Goal: Information Seeking & Learning: Compare options

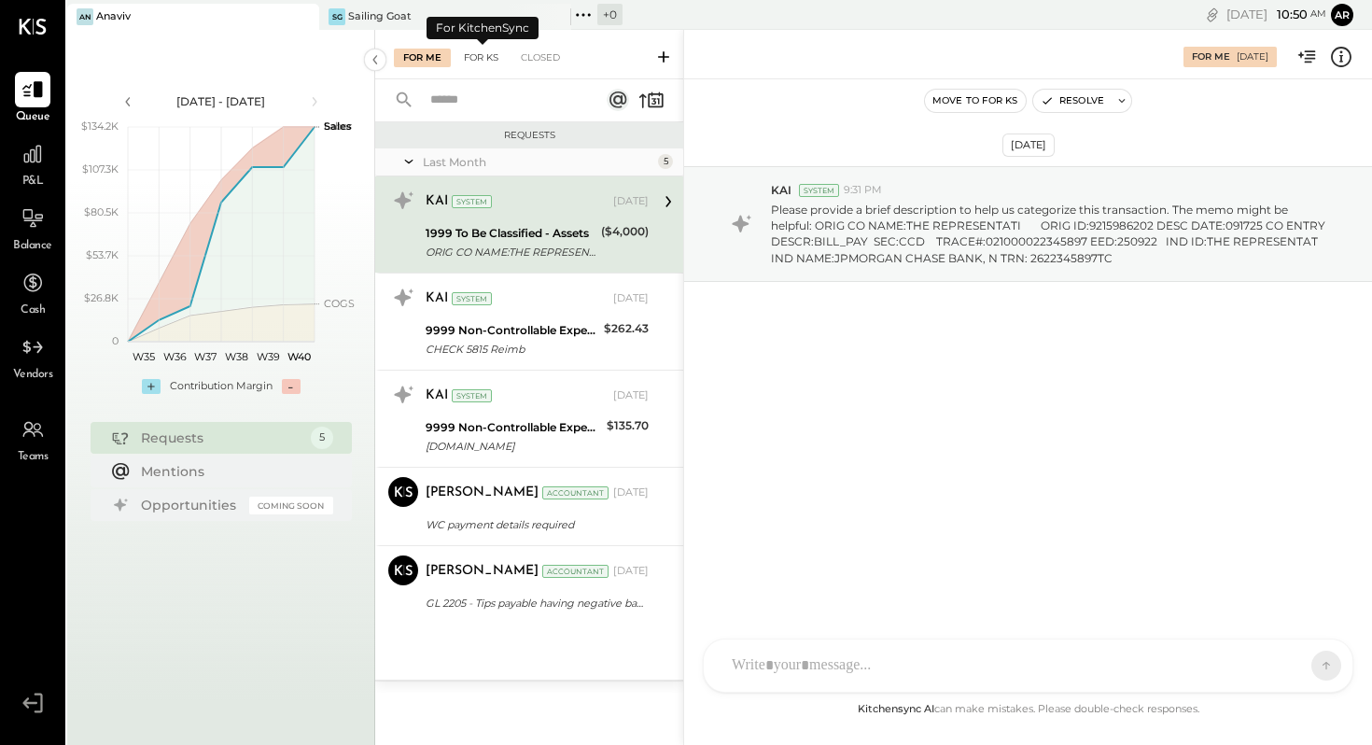
click at [488, 55] on div "For KS" at bounding box center [481, 58] width 53 height 19
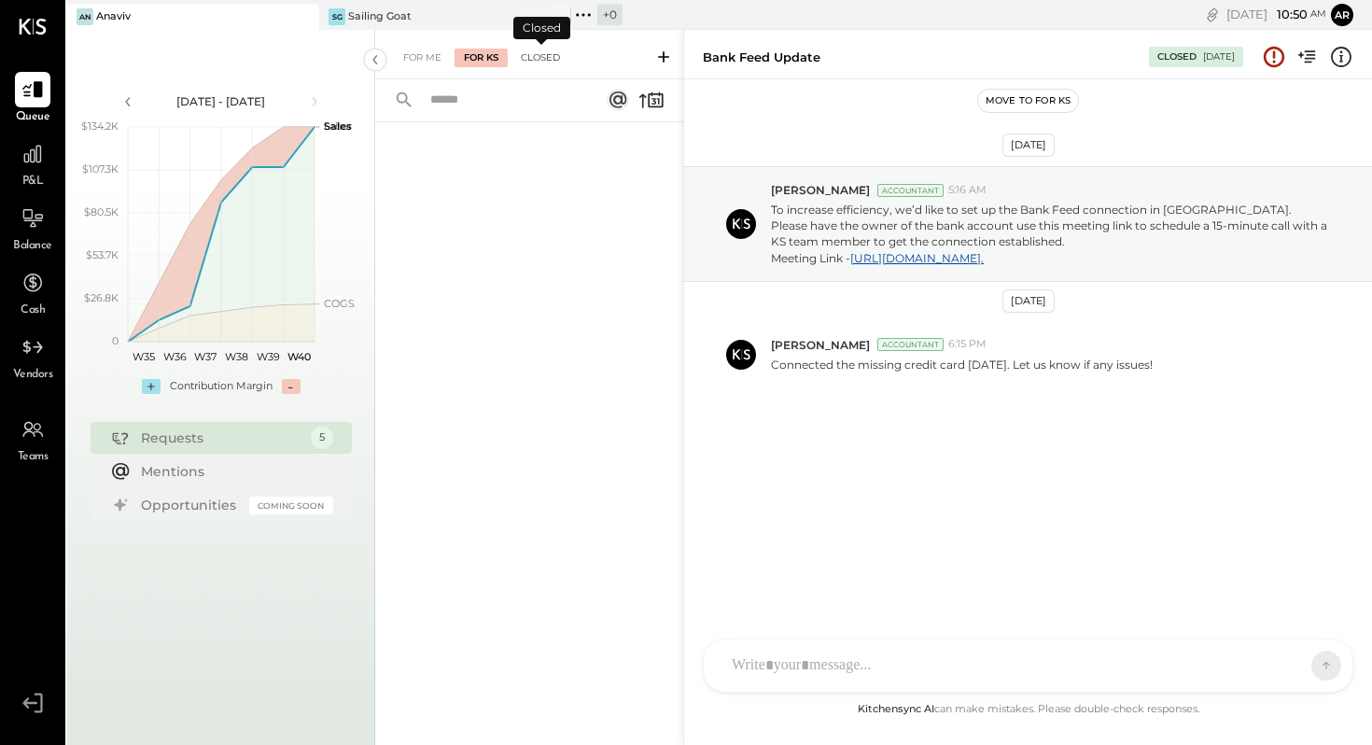
click at [539, 55] on div "Closed" at bounding box center [541, 58] width 58 height 19
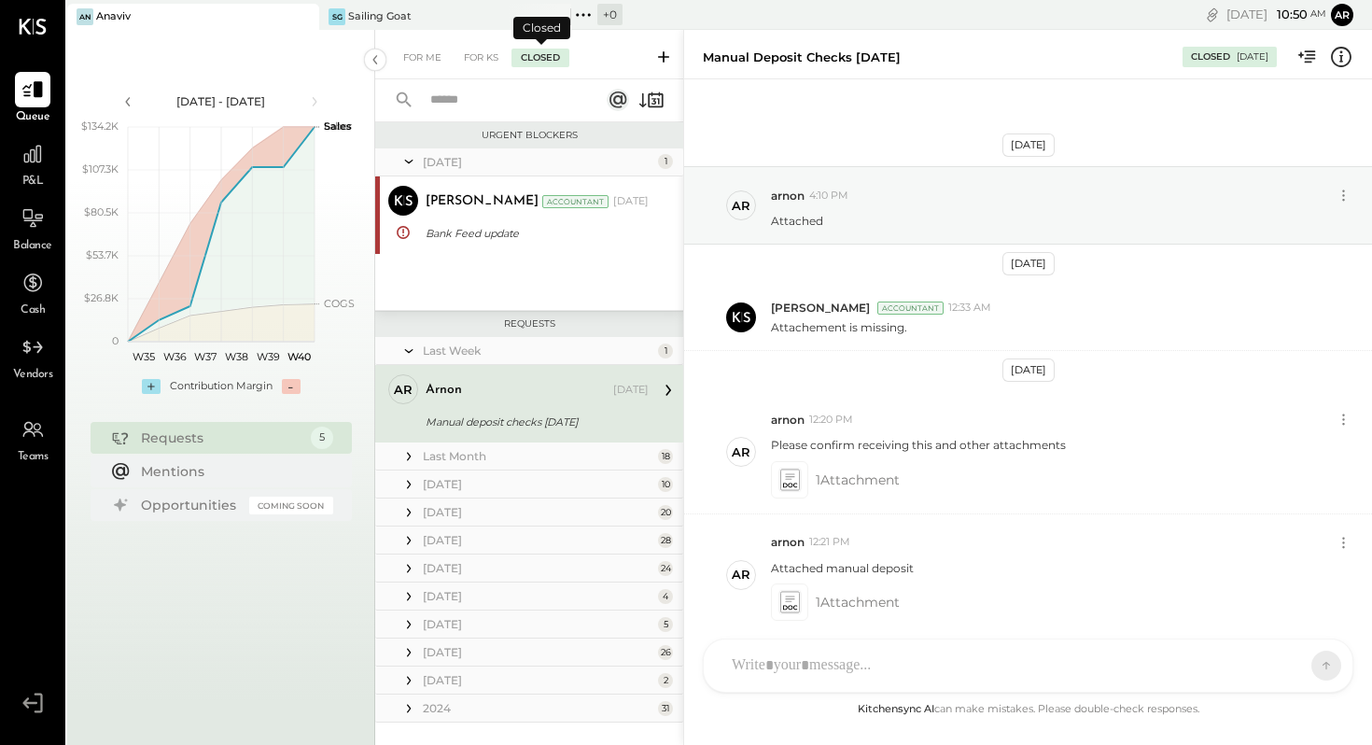
scroll to position [77, 0]
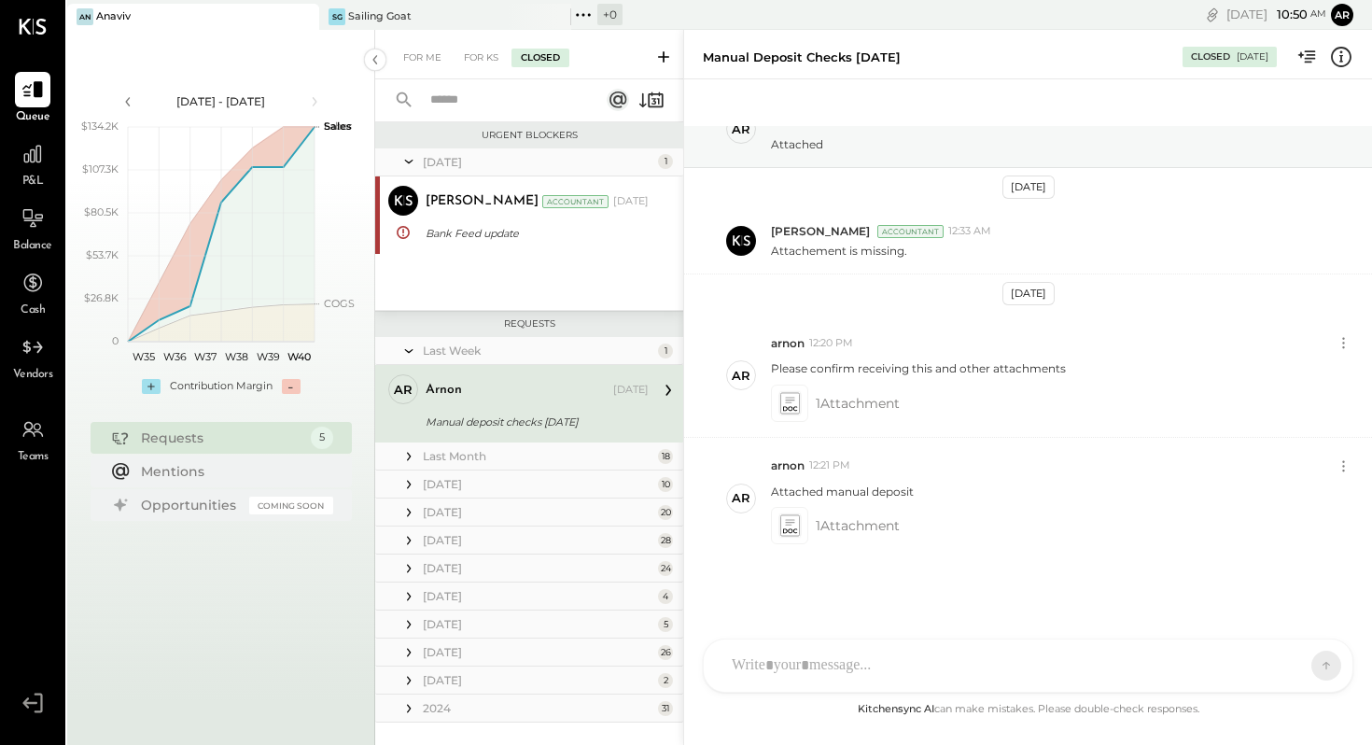
click at [193, 433] on div "Requests" at bounding box center [221, 438] width 161 height 19
click at [38, 150] on icon at bounding box center [33, 154] width 24 height 24
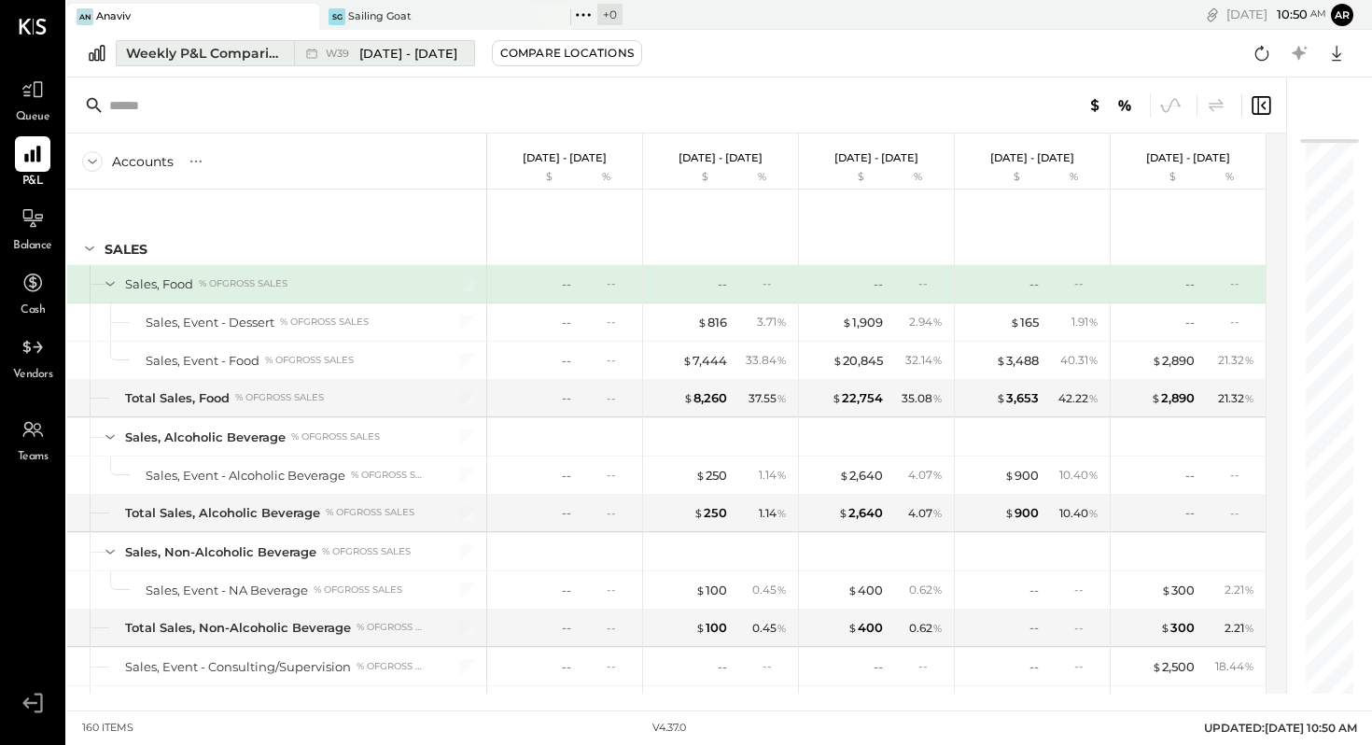
click at [369, 52] on span "[DATE] - [DATE]" at bounding box center [408, 54] width 98 height 18
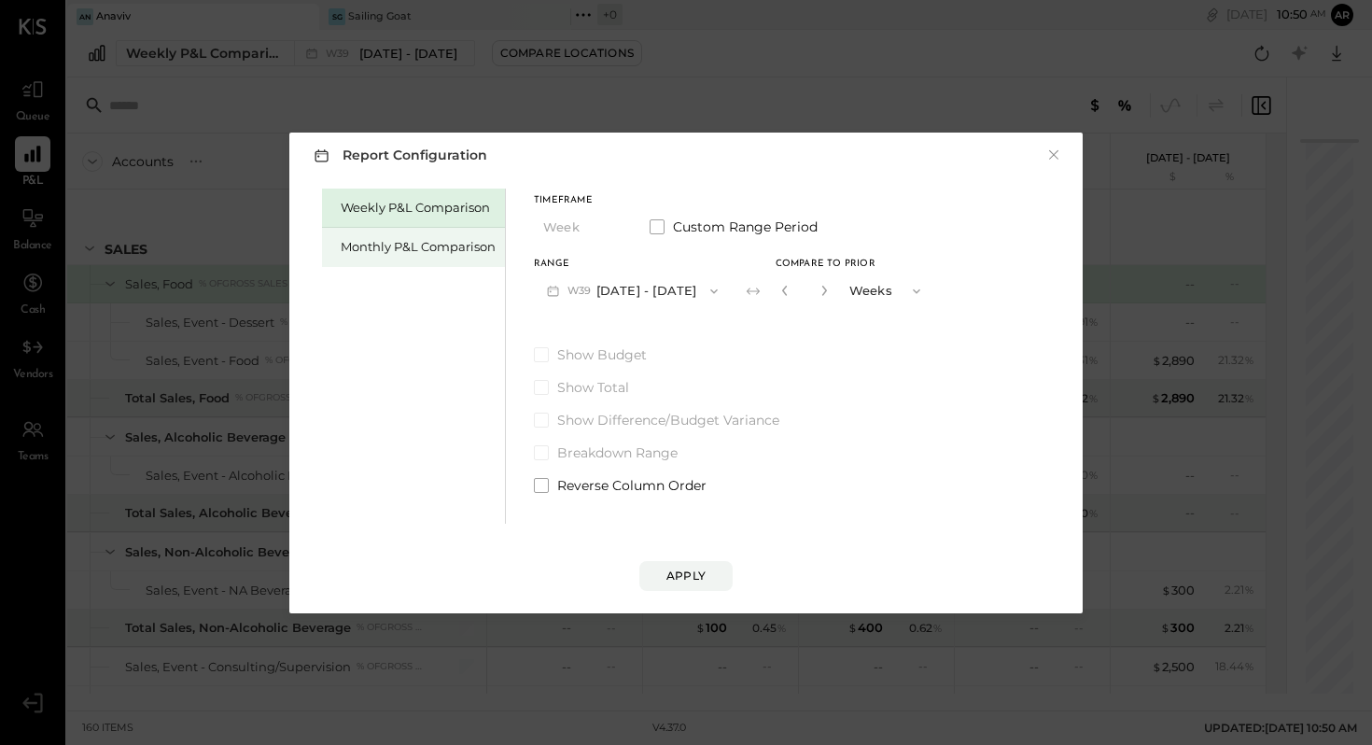
click at [397, 253] on div "Monthly P&L Comparison" at bounding box center [418, 247] width 155 height 18
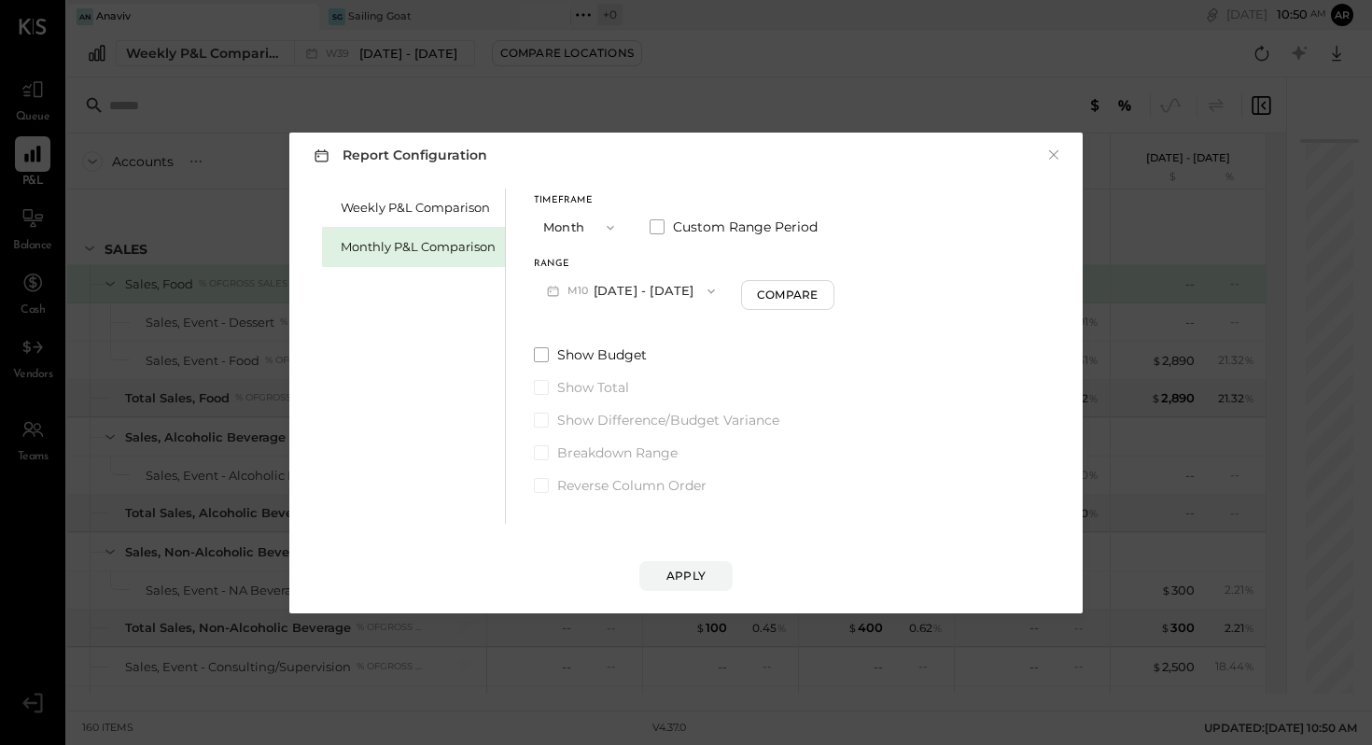
click at [613, 228] on icon "button" at bounding box center [610, 227] width 15 height 15
click at [569, 294] on div "YTD" at bounding box center [580, 294] width 91 height 34
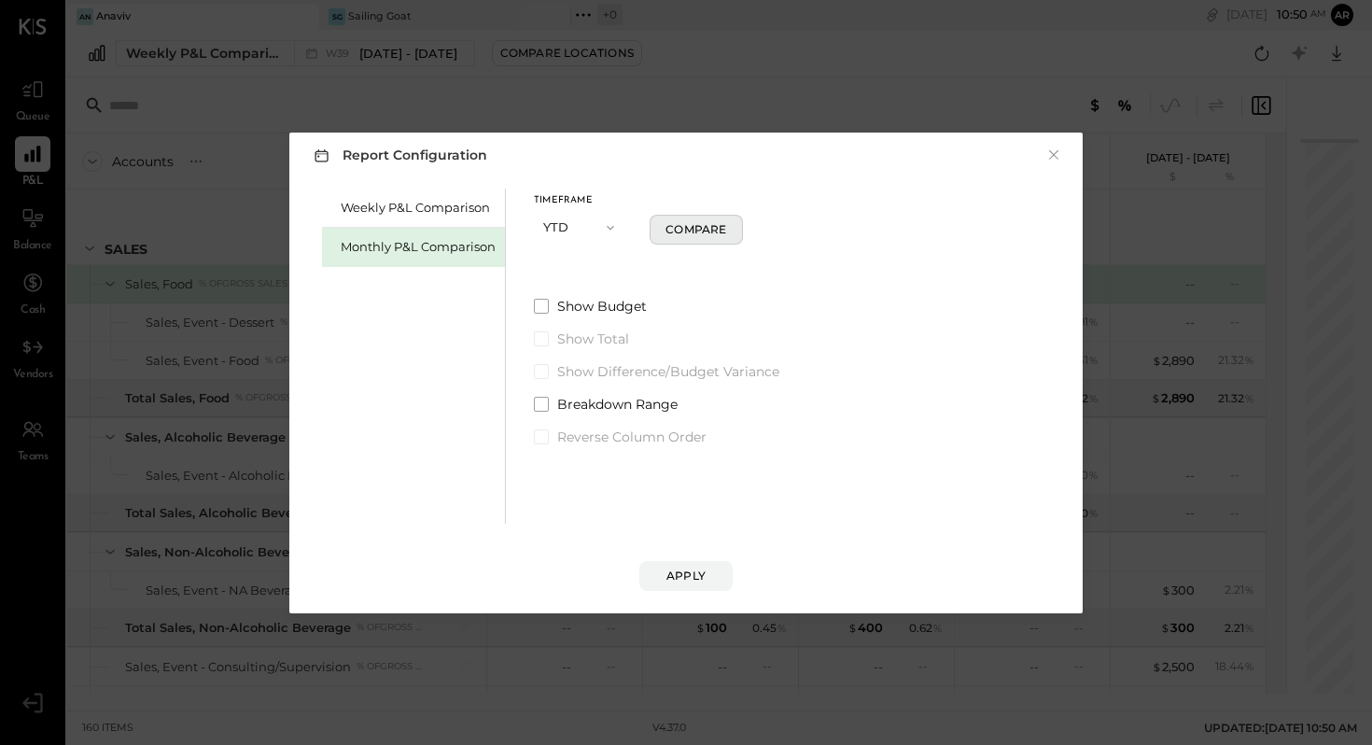
click at [702, 229] on div "Compare" at bounding box center [696, 229] width 61 height 16
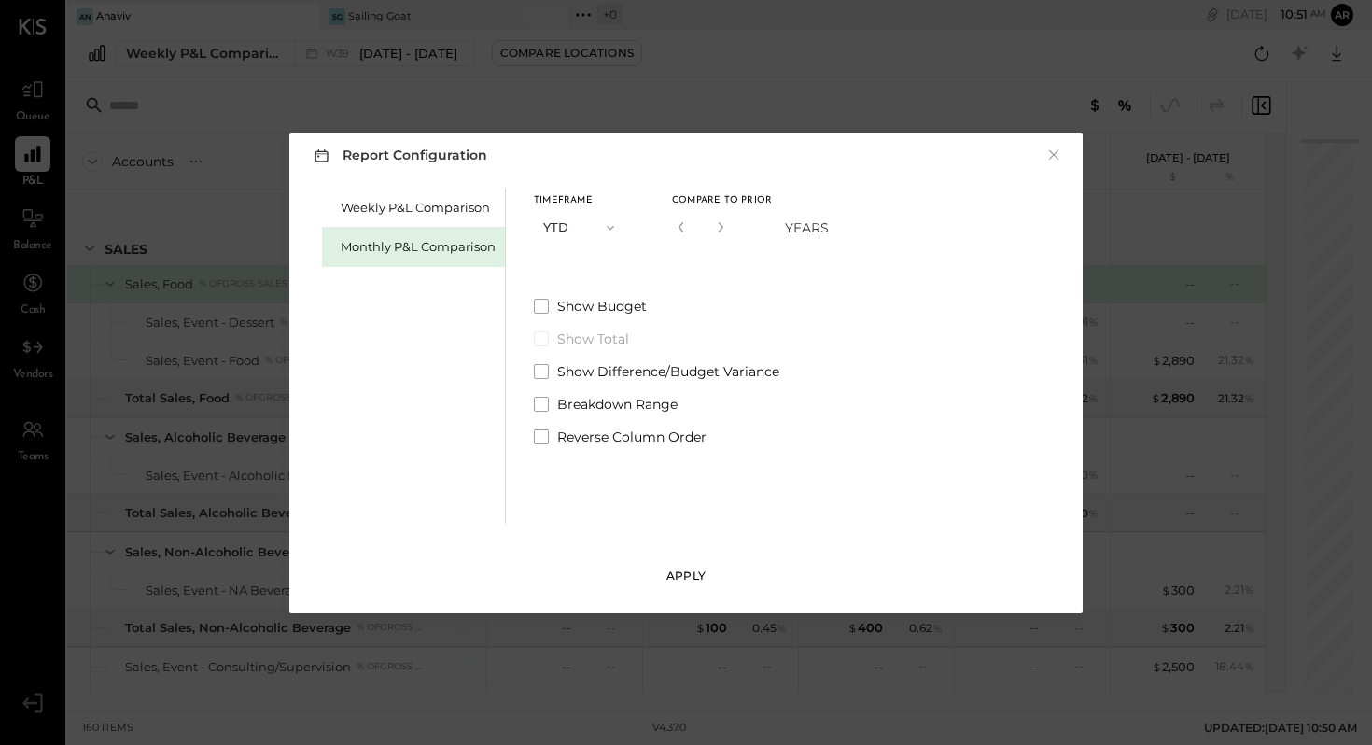
click at [690, 575] on div "Apply" at bounding box center [686, 576] width 39 height 16
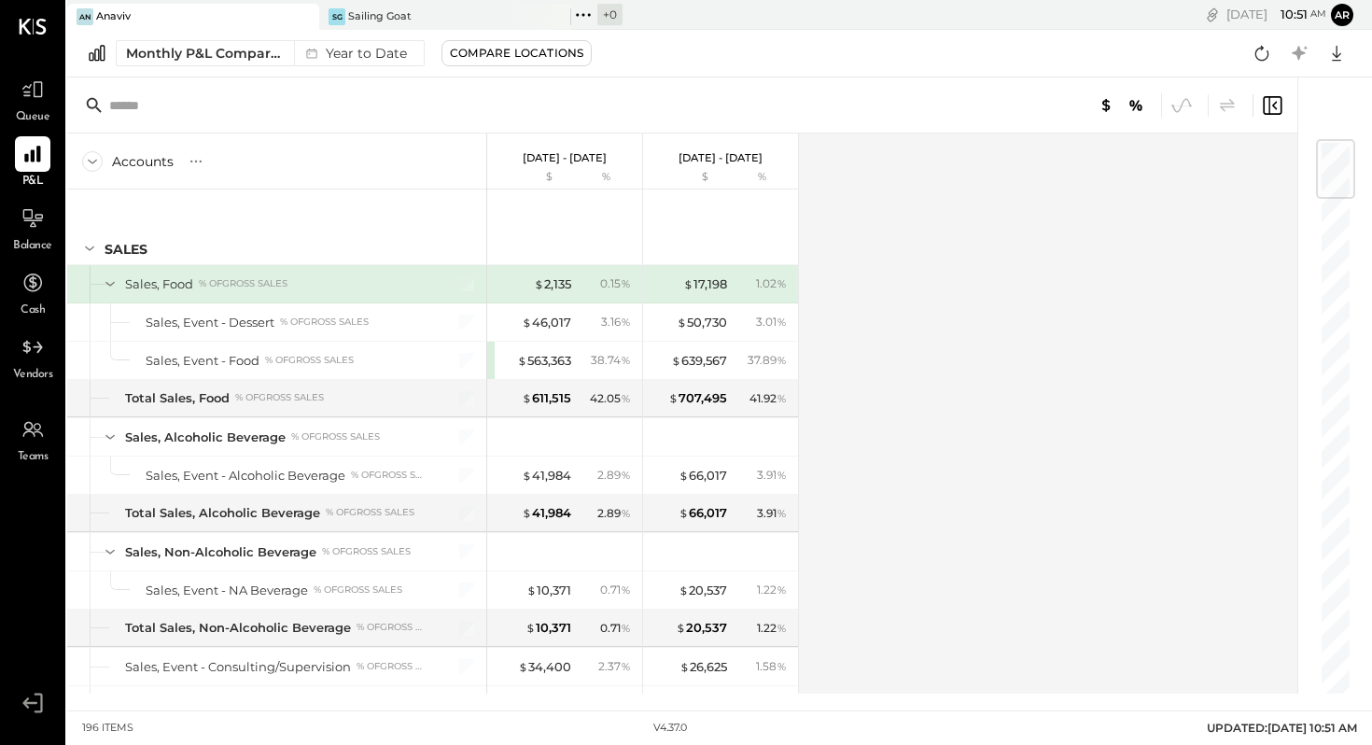
click at [569, 158] on p "[DATE] - [DATE]" at bounding box center [565, 157] width 84 height 13
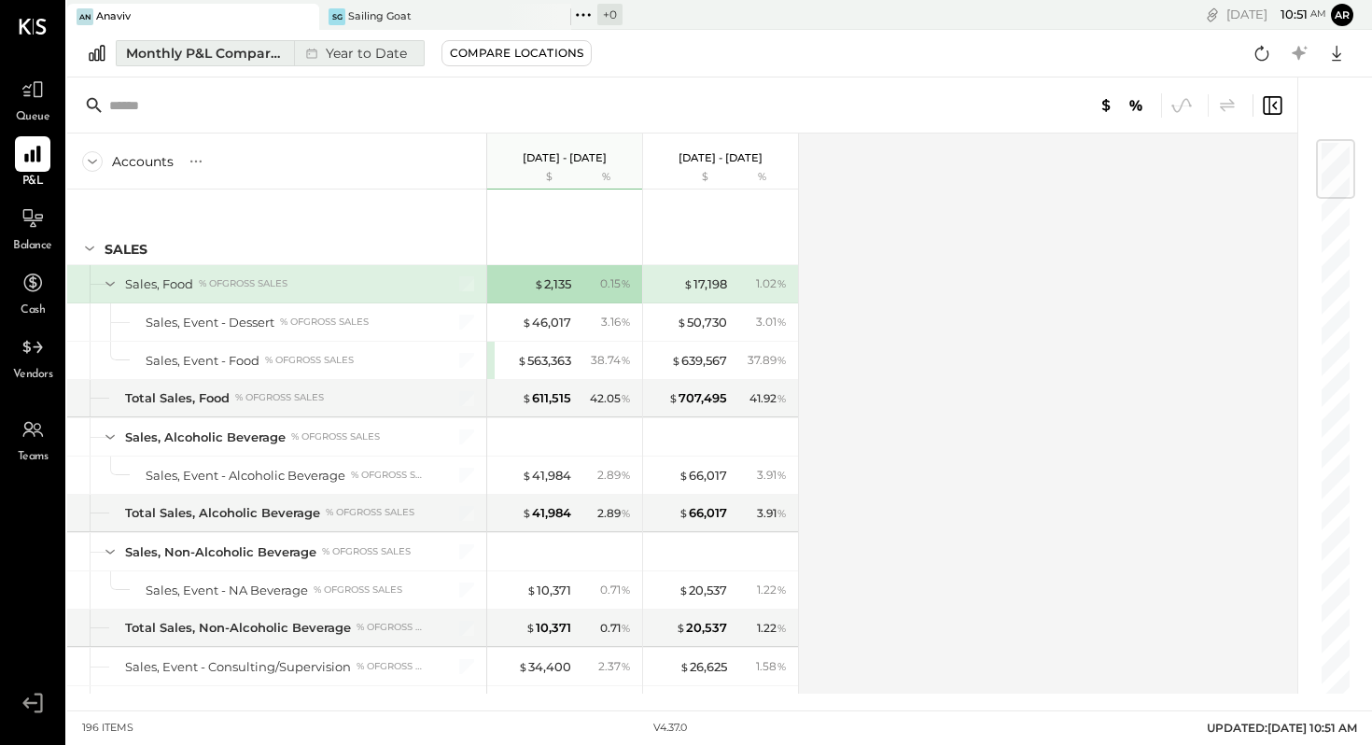
click at [371, 50] on div "Year to Date" at bounding box center [354, 53] width 120 height 24
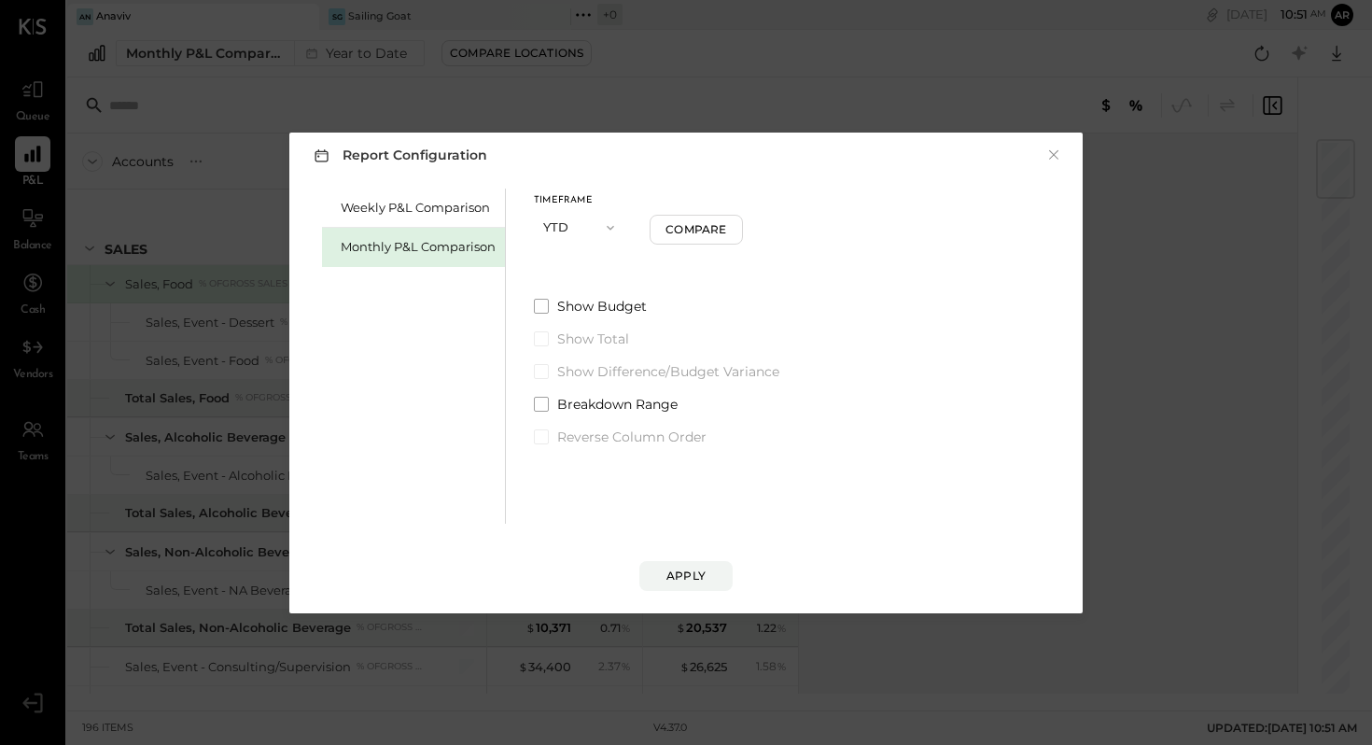
click at [610, 226] on icon "button" at bounding box center [610, 227] width 15 height 15
click at [562, 328] on span "Year" at bounding box center [561, 327] width 25 height 12
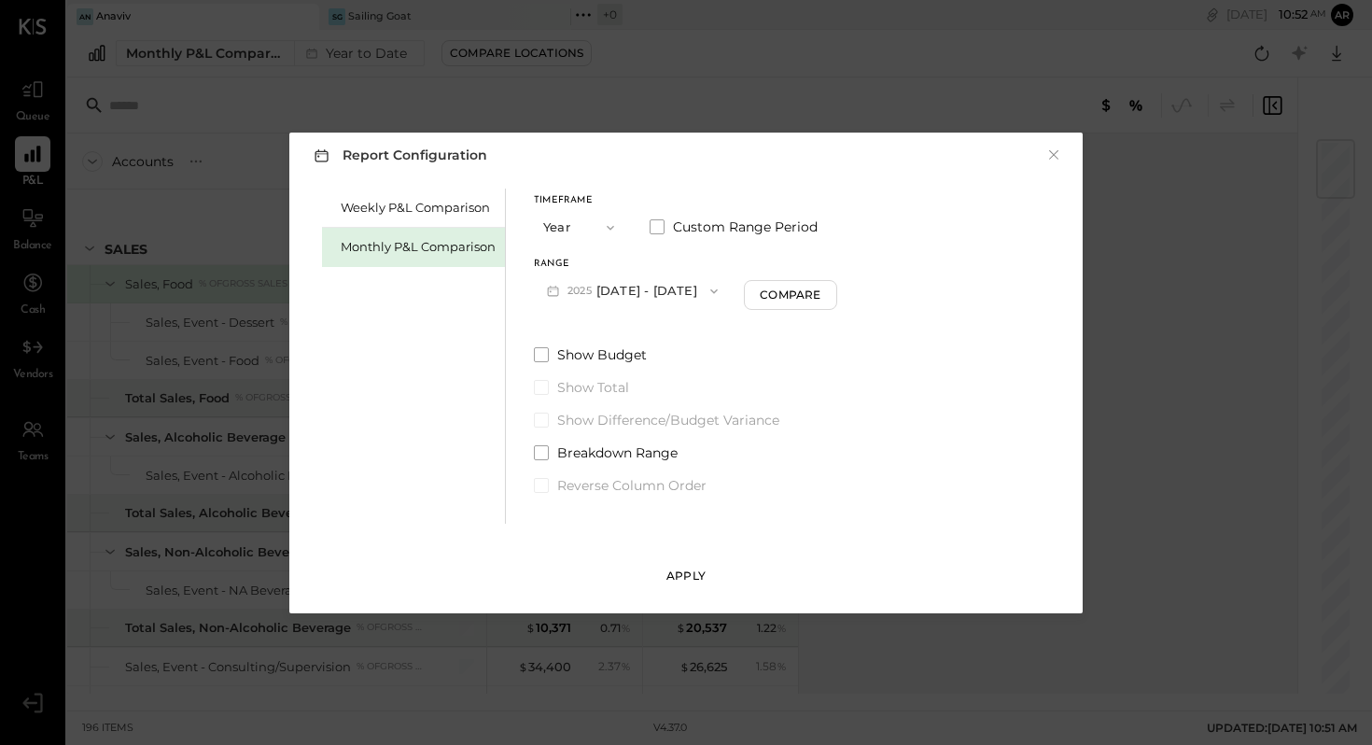
click at [688, 572] on div "Apply" at bounding box center [686, 576] width 39 height 16
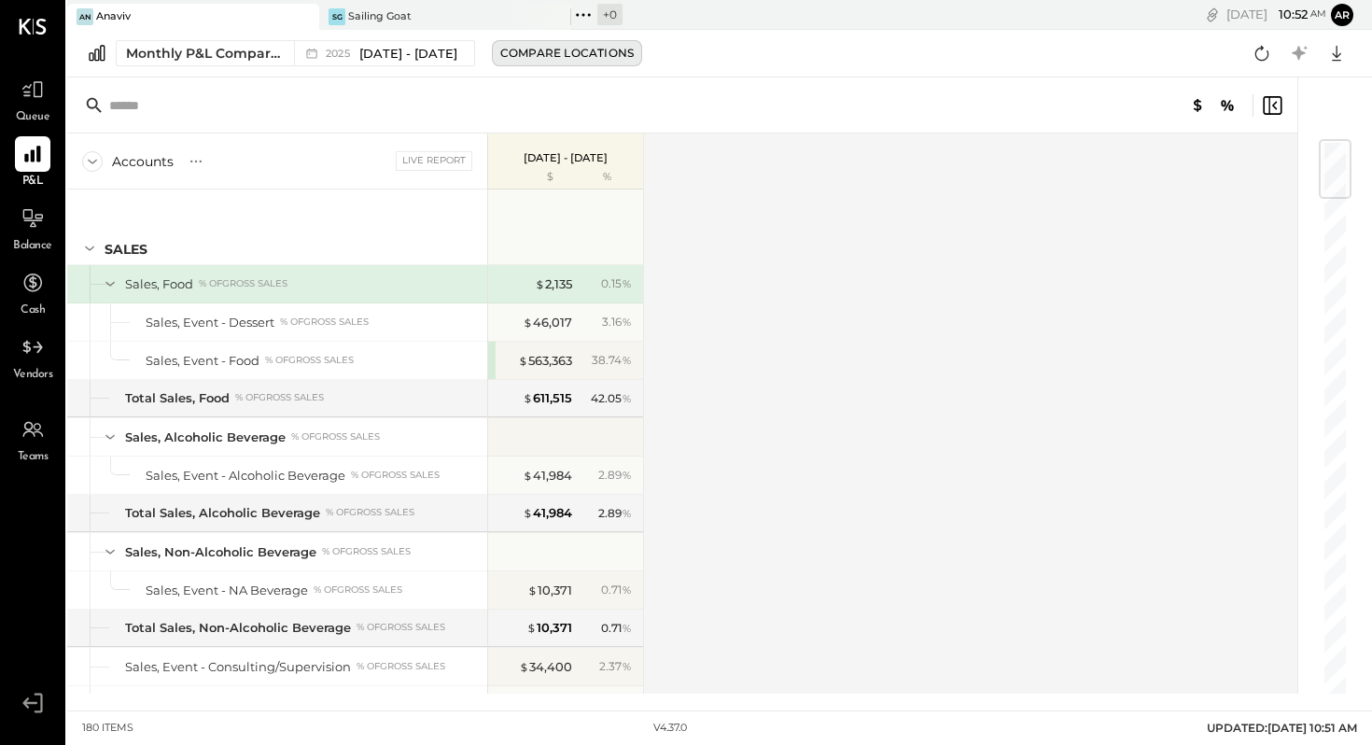
click at [566, 56] on div "Compare Locations" at bounding box center [567, 53] width 134 height 16
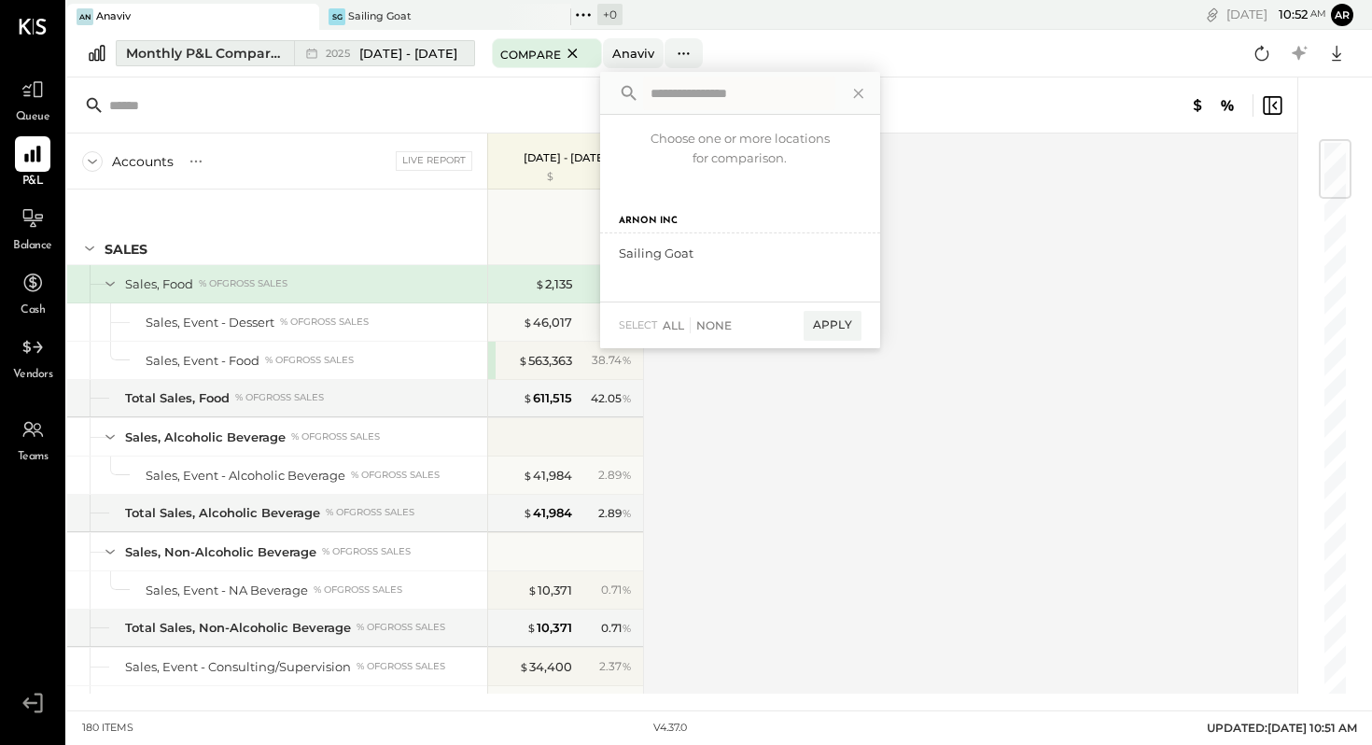
click at [448, 52] on span "[DATE] - [DATE]" at bounding box center [408, 54] width 98 height 18
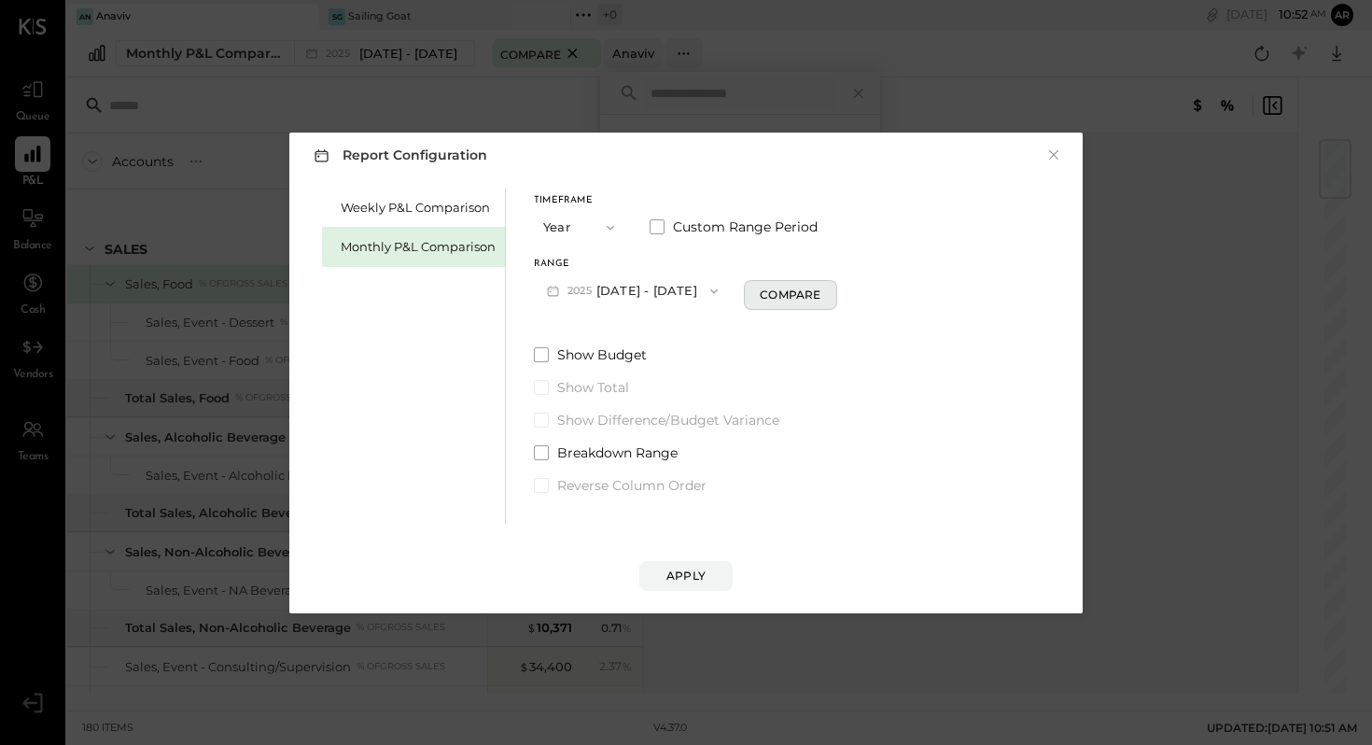
click at [789, 300] on div "Compare" at bounding box center [790, 295] width 61 height 16
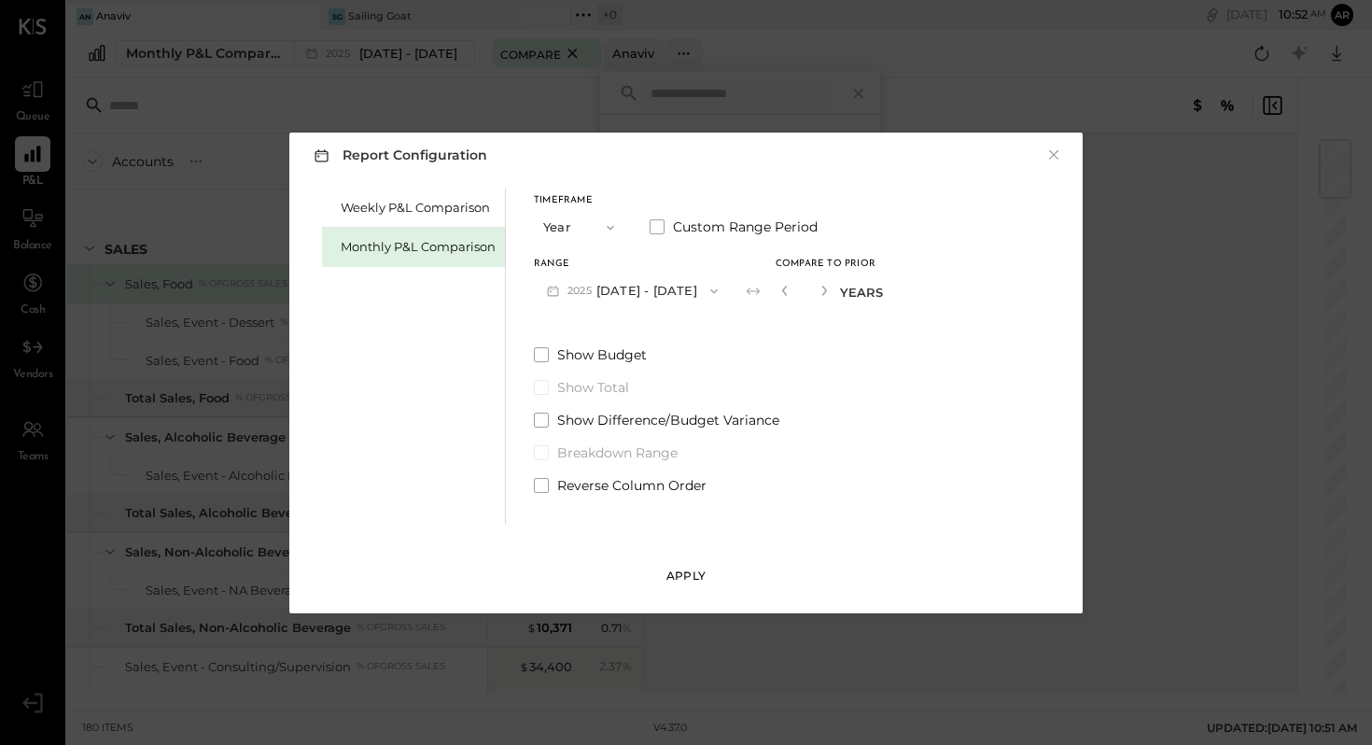
click at [680, 573] on div "Apply" at bounding box center [686, 576] width 39 height 16
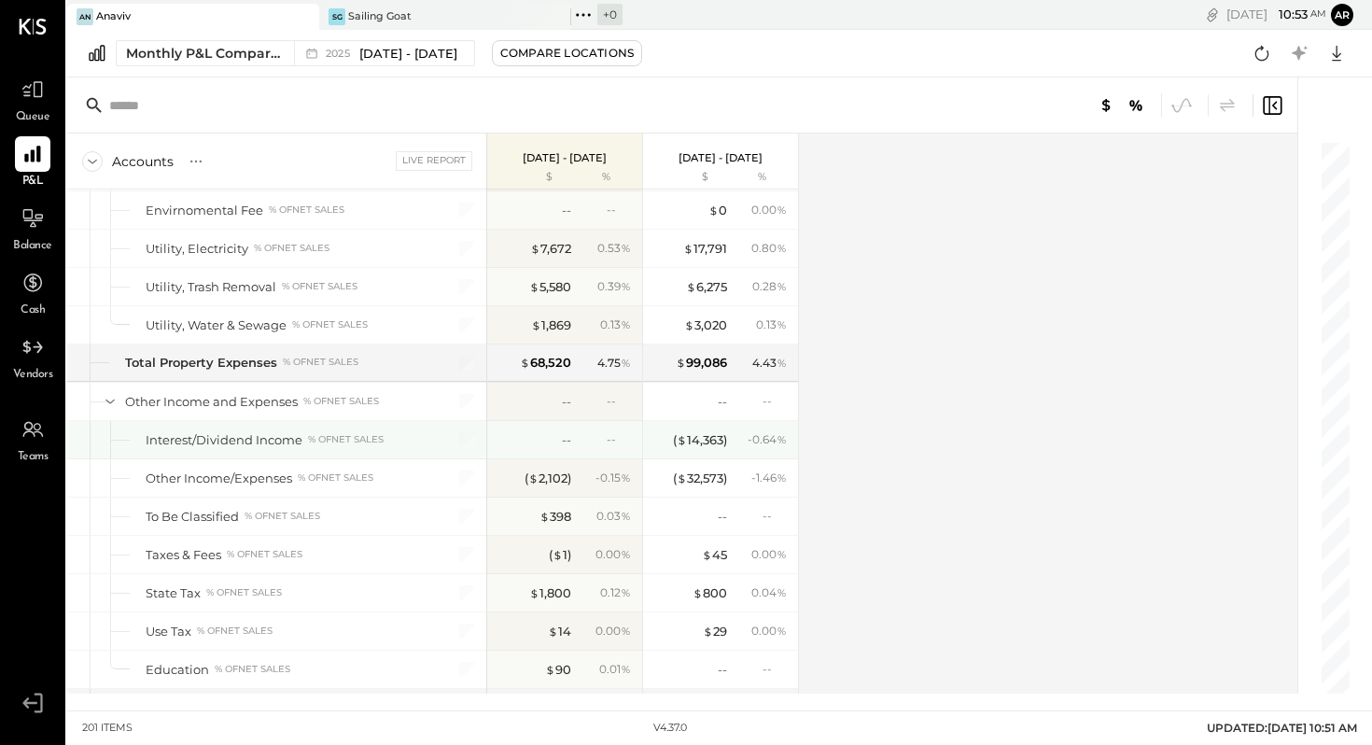
scroll to position [6265, 0]
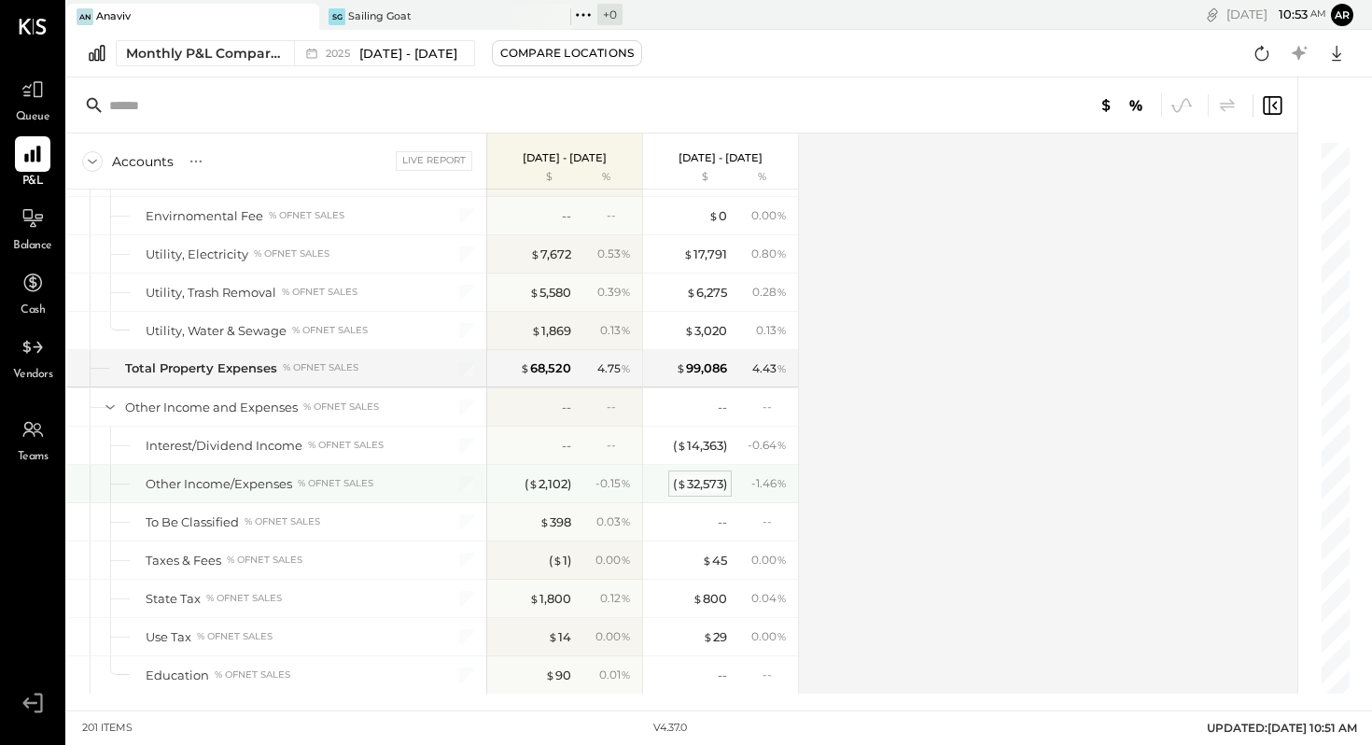
click at [709, 482] on div "( $ 32,573 )" at bounding box center [700, 484] width 54 height 18
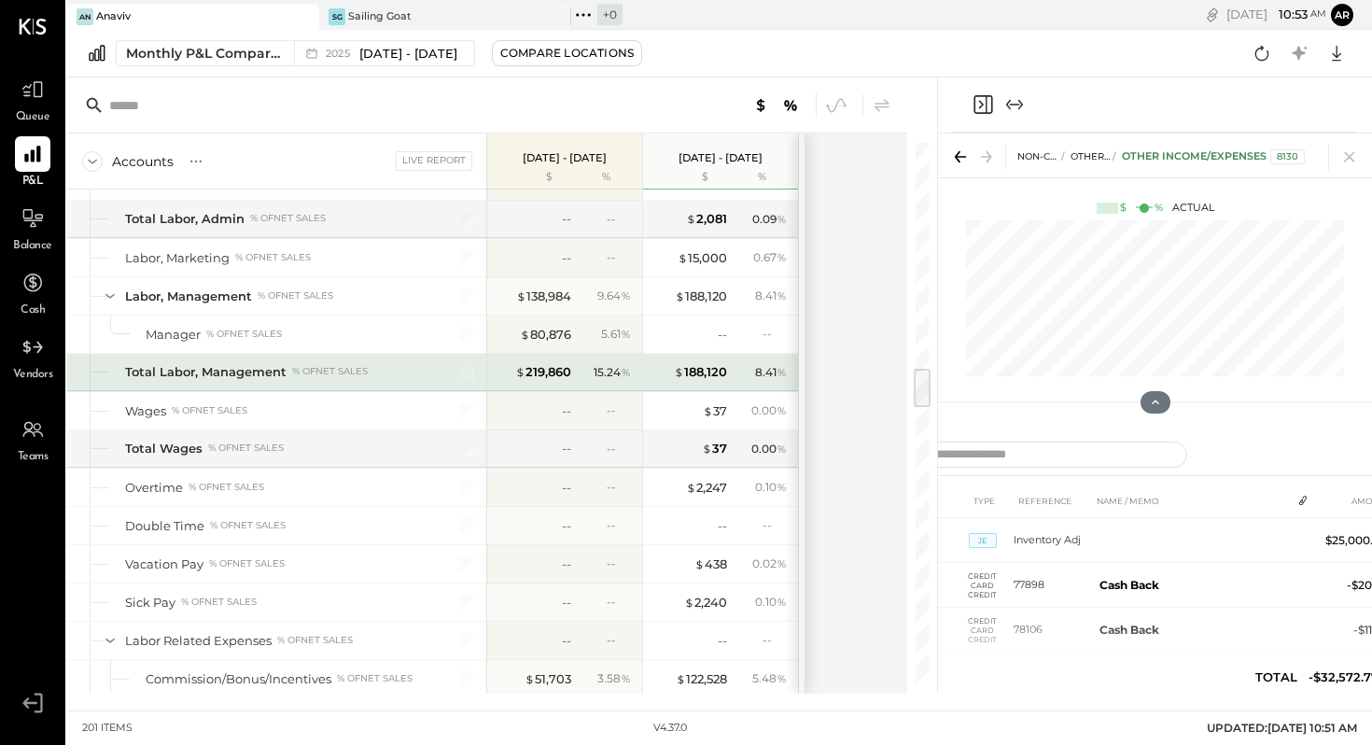
scroll to position [2969, 0]
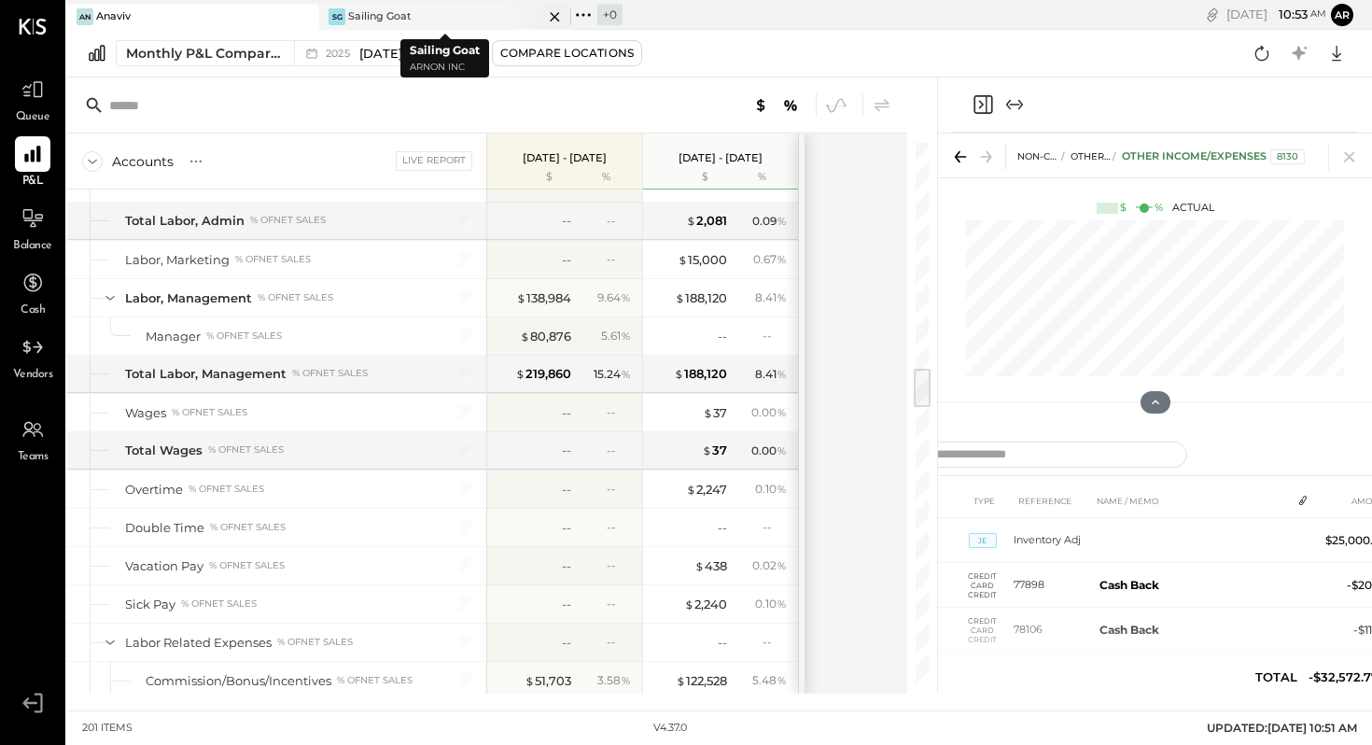
click at [417, 11] on div "SG Sailing Goat" at bounding box center [431, 16] width 224 height 17
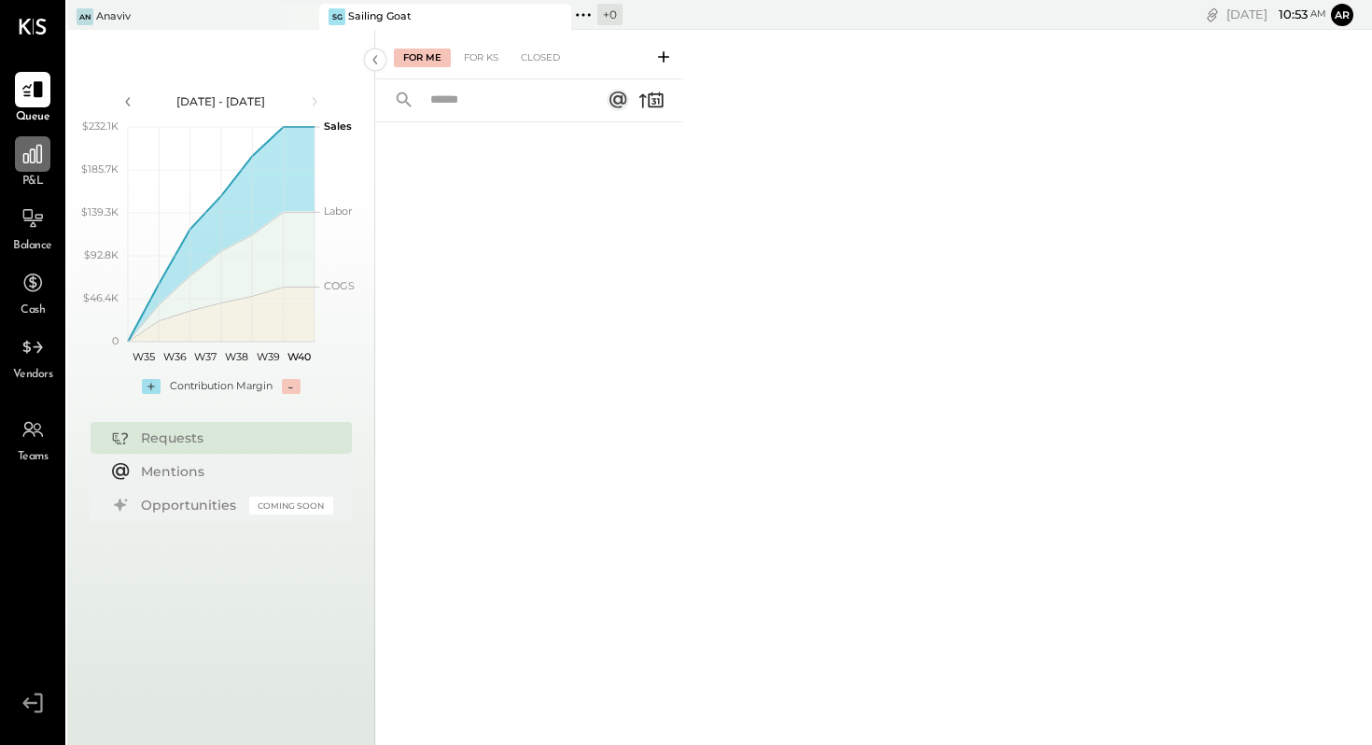
click at [32, 163] on icon at bounding box center [33, 154] width 24 height 24
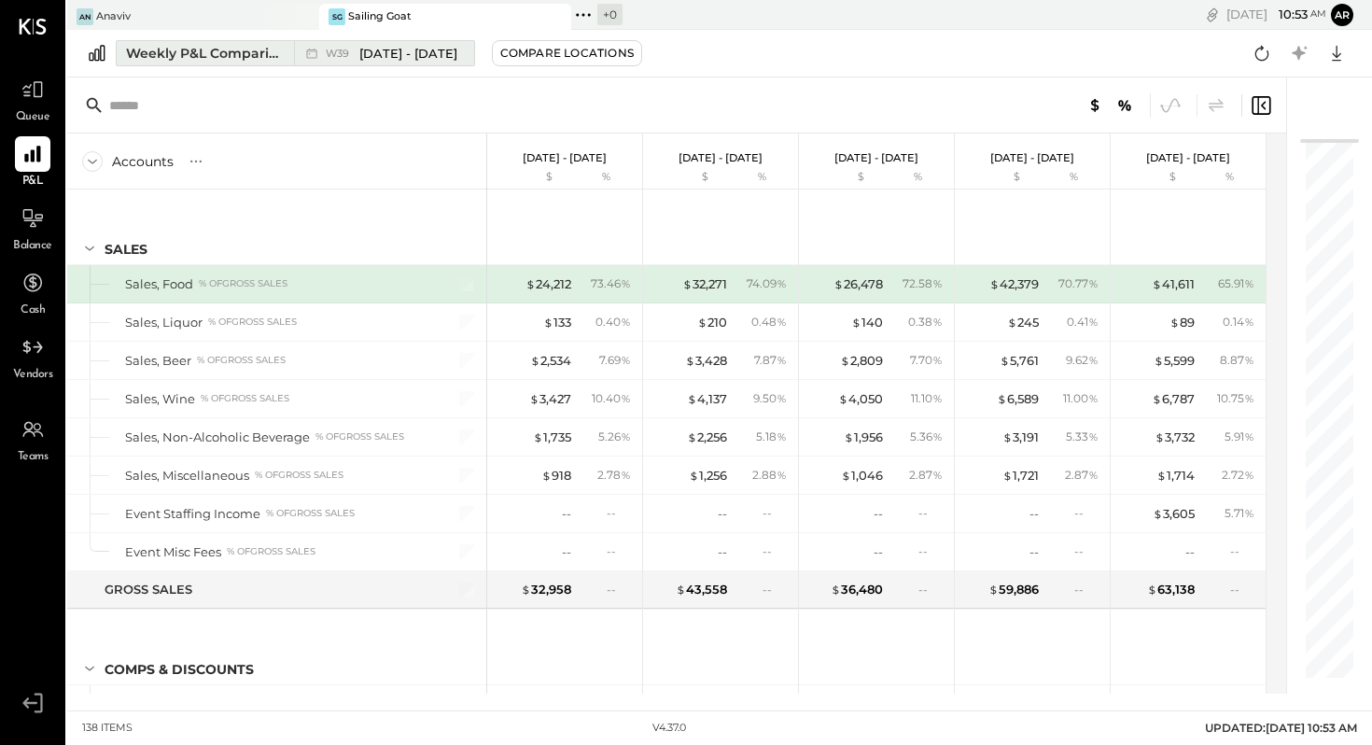
click at [397, 48] on span "[DATE] - [DATE]" at bounding box center [408, 54] width 98 height 18
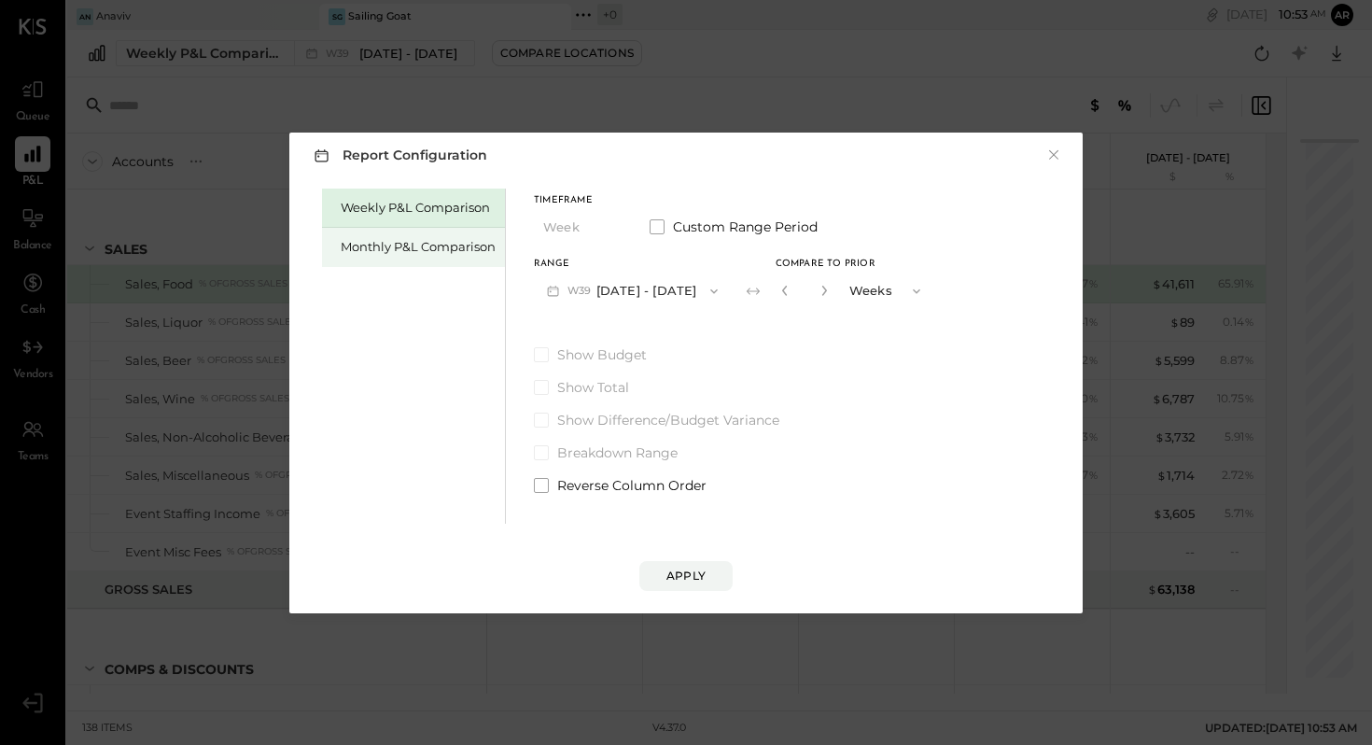
click at [446, 248] on div "Monthly P&L Comparison" at bounding box center [418, 247] width 155 height 18
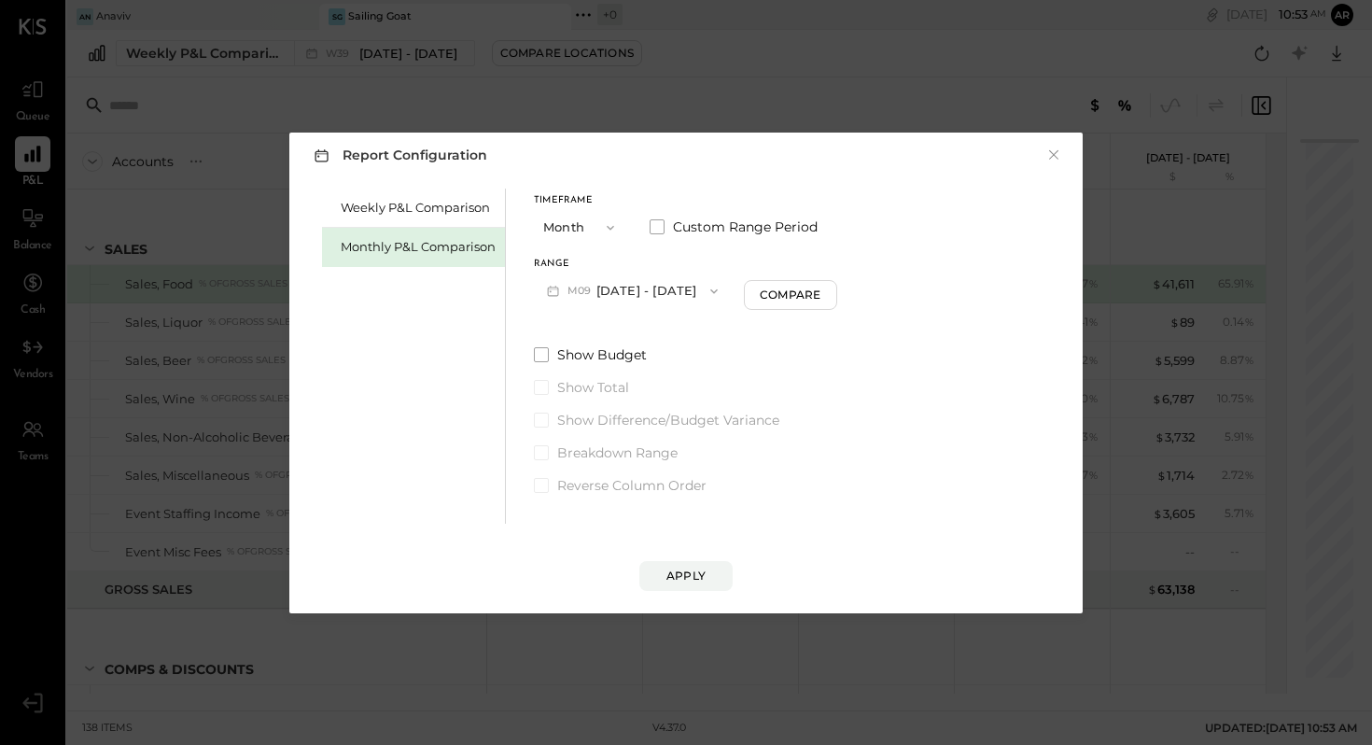
click at [610, 226] on icon "button" at bounding box center [610, 227] width 15 height 15
click at [573, 323] on span "Year" at bounding box center [561, 327] width 25 height 12
click at [657, 224] on span at bounding box center [657, 226] width 15 height 15
click at [683, 574] on div "Apply" at bounding box center [686, 576] width 39 height 16
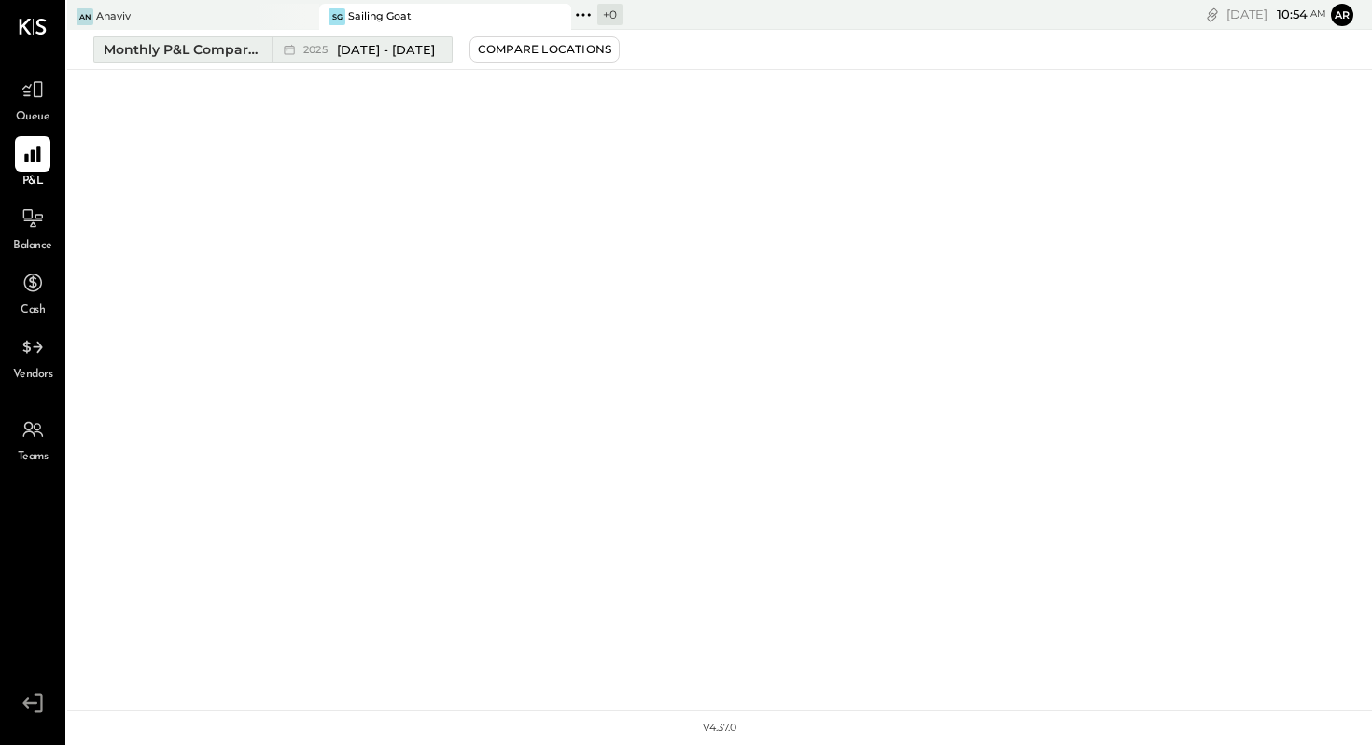
click at [374, 49] on span "[DATE] - [DATE]" at bounding box center [386, 50] width 98 height 18
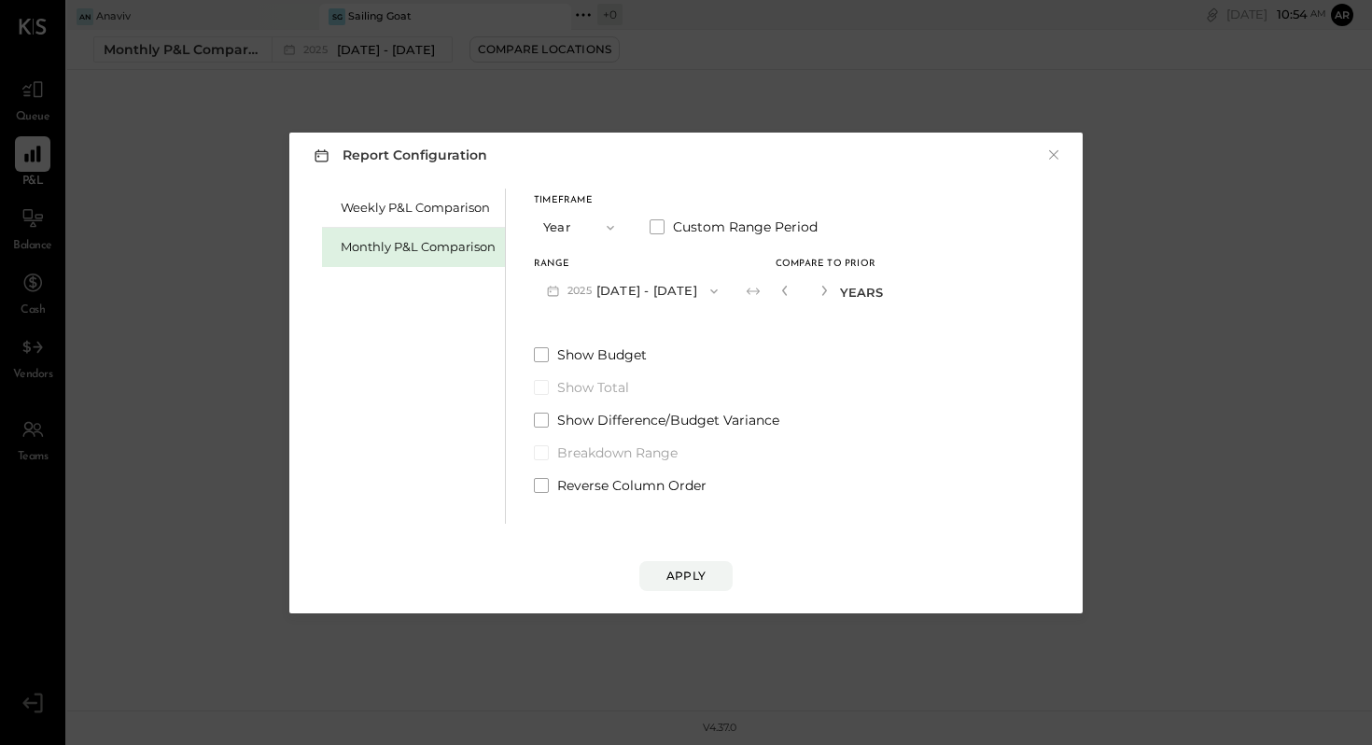
click at [610, 226] on icon "button" at bounding box center [610, 227] width 15 height 15
click at [584, 325] on div "Year" at bounding box center [580, 328] width 91 height 34
click at [668, 286] on button "[DATE] - [DATE]" at bounding box center [632, 291] width 197 height 35
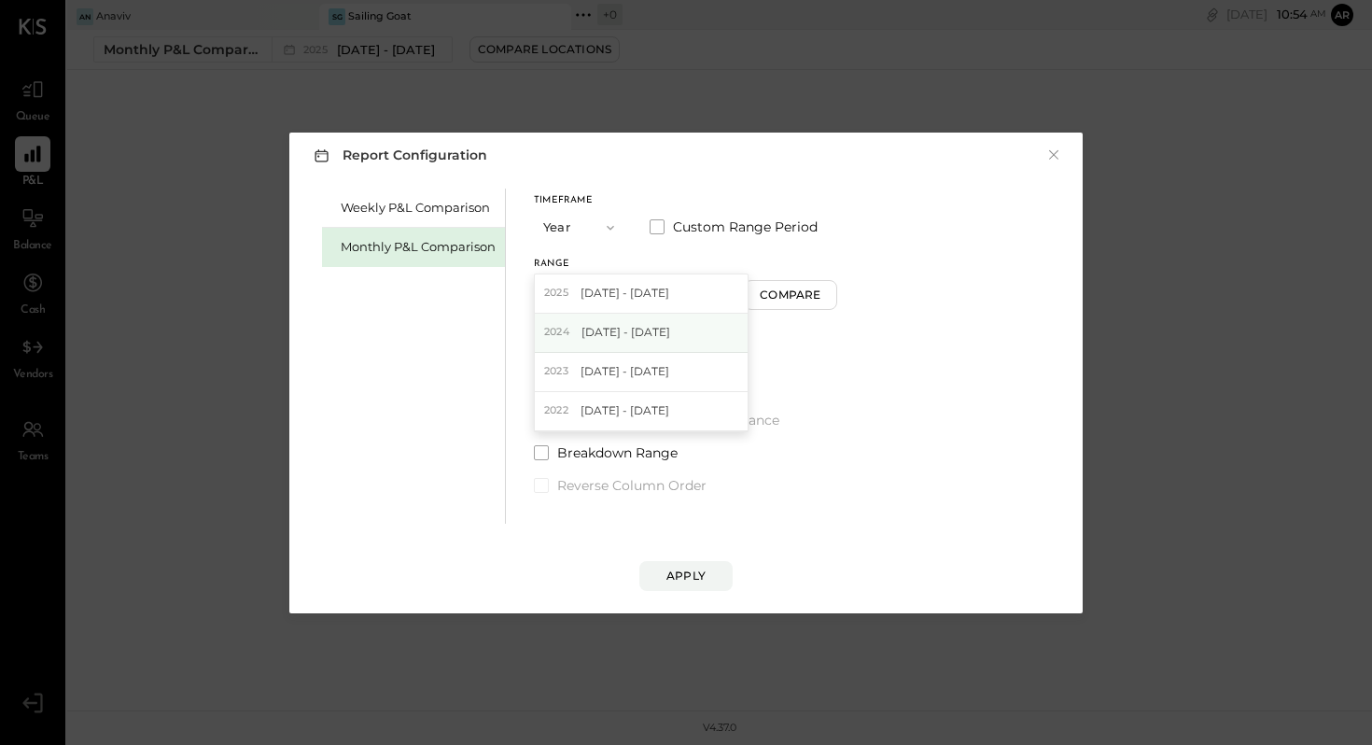
click at [659, 331] on span "[DATE] - [DATE]" at bounding box center [626, 332] width 89 height 16
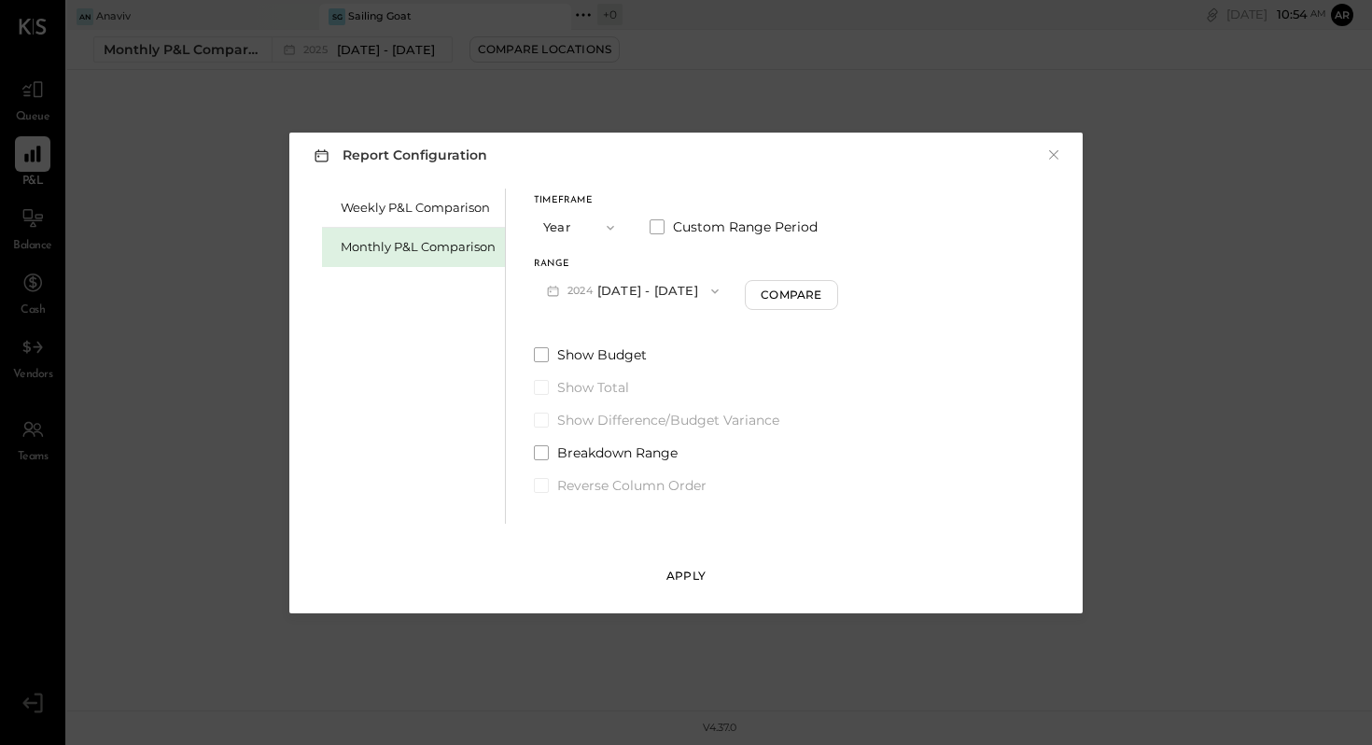
click at [679, 578] on div "Apply" at bounding box center [686, 576] width 39 height 16
